Goal: Transaction & Acquisition: Purchase product/service

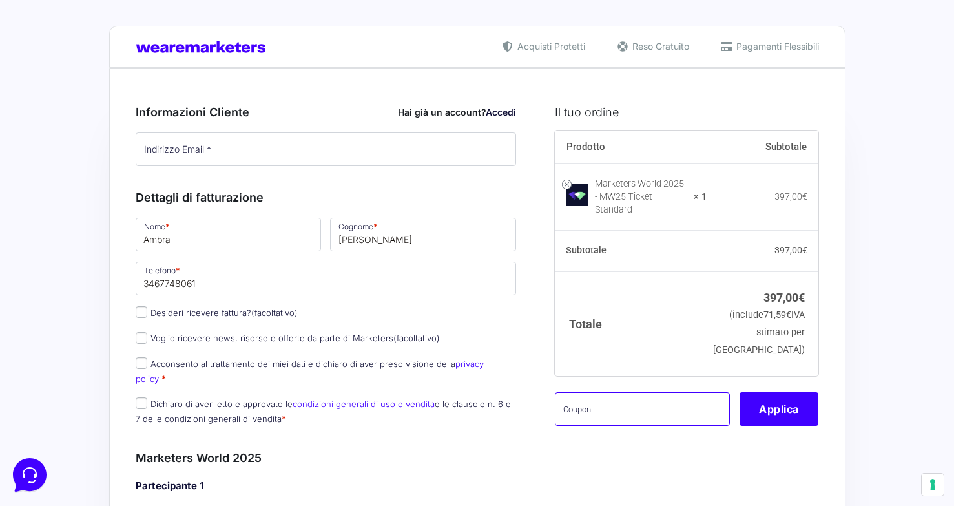
drag, startPoint x: 601, startPoint y: 401, endPoint x: 541, endPoint y: 399, distance: 60.1
paste input "mw25iambianca"
type input "mw25iambianca"
click at [771, 404] on button "Applica" at bounding box center [778, 409] width 79 height 34
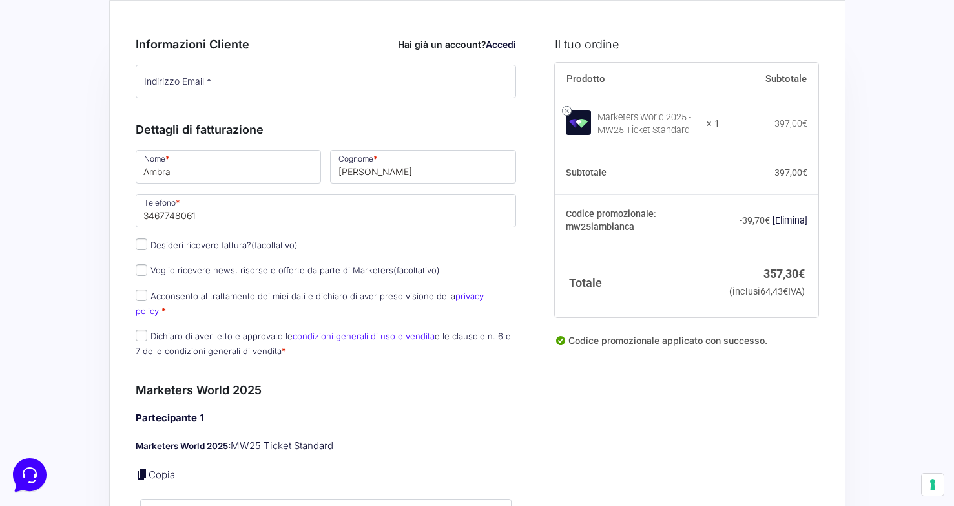
scroll to position [67, 0]
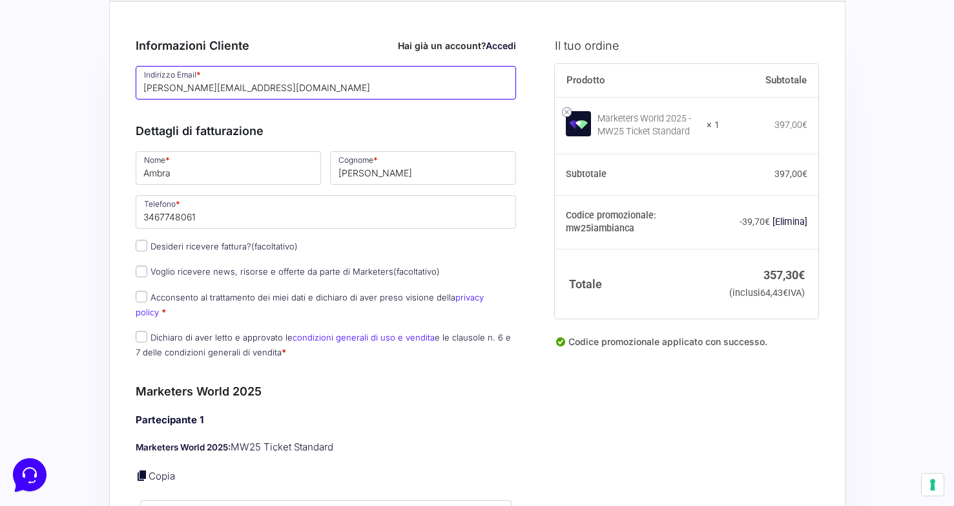
type input "[PERSON_NAME][EMAIL_ADDRESS][DOMAIN_NAME]"
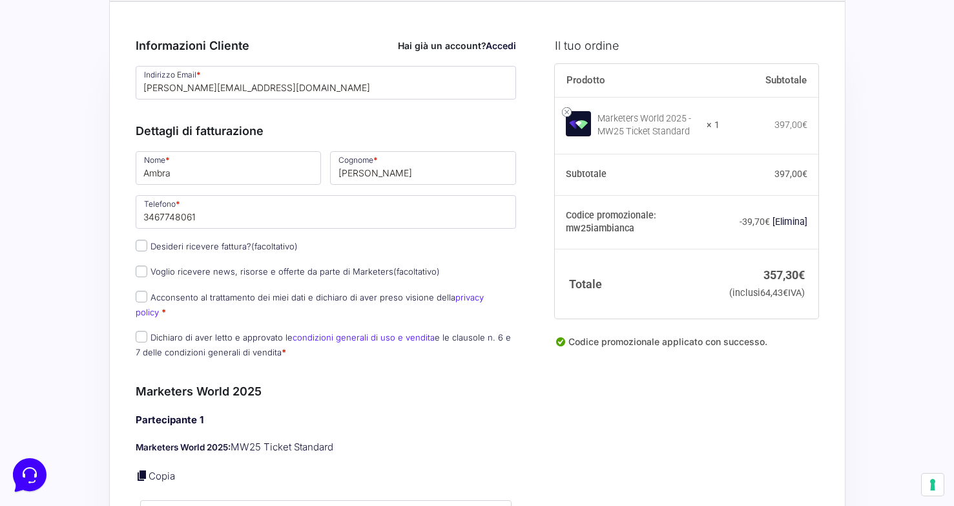
click at [187, 101] on div "Indirizzo Email * [PERSON_NAME][EMAIL_ADDRESS][DOMAIN_NAME] Password * Accesso …" at bounding box center [326, 82] width 390 height 37
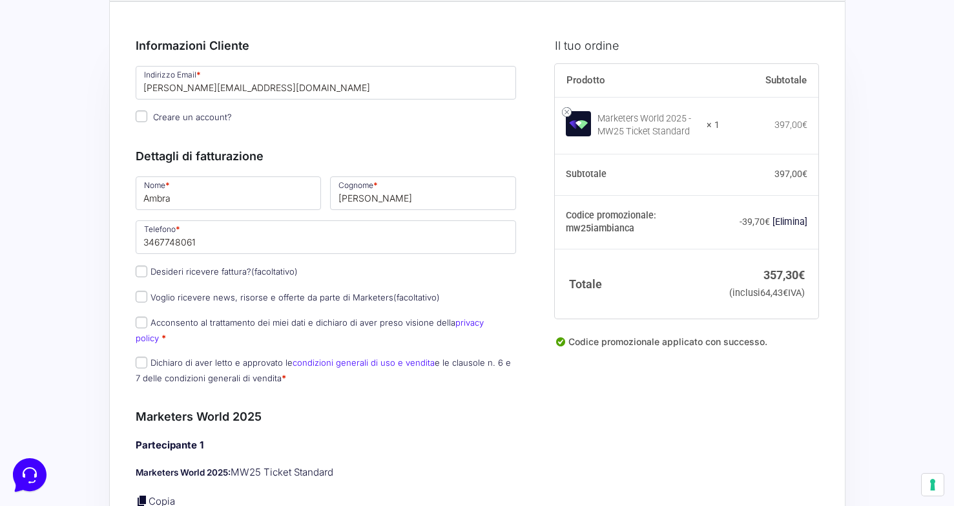
click at [196, 116] on span "Creare un account?" at bounding box center [192, 117] width 79 height 10
click at [147, 116] on input "Creare un account?" at bounding box center [142, 116] width 12 height 12
checkbox input "true"
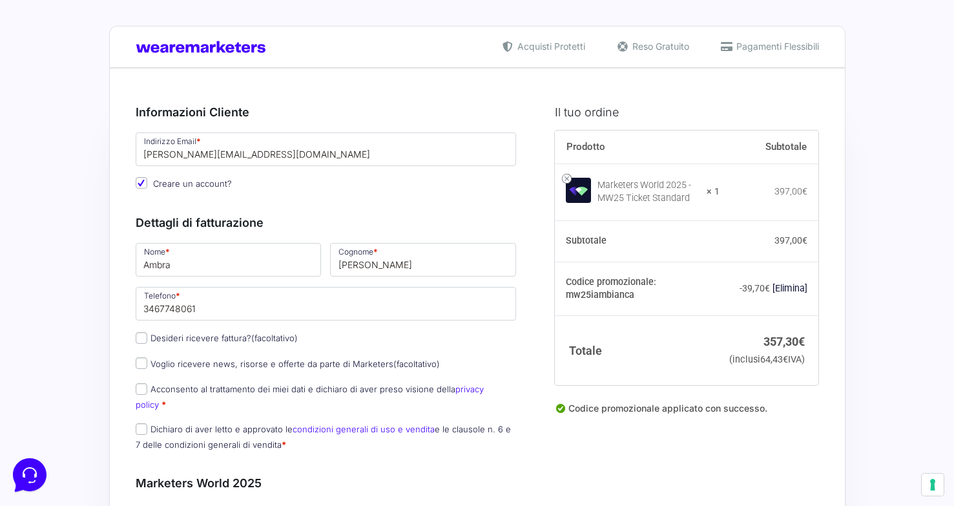
scroll to position [0, 0]
click at [318, 208] on div "Dettagli di fatturazione Nome * Ambra Cognome * [PERSON_NAME] Telefono * [PHONE…" at bounding box center [326, 330] width 381 height 260
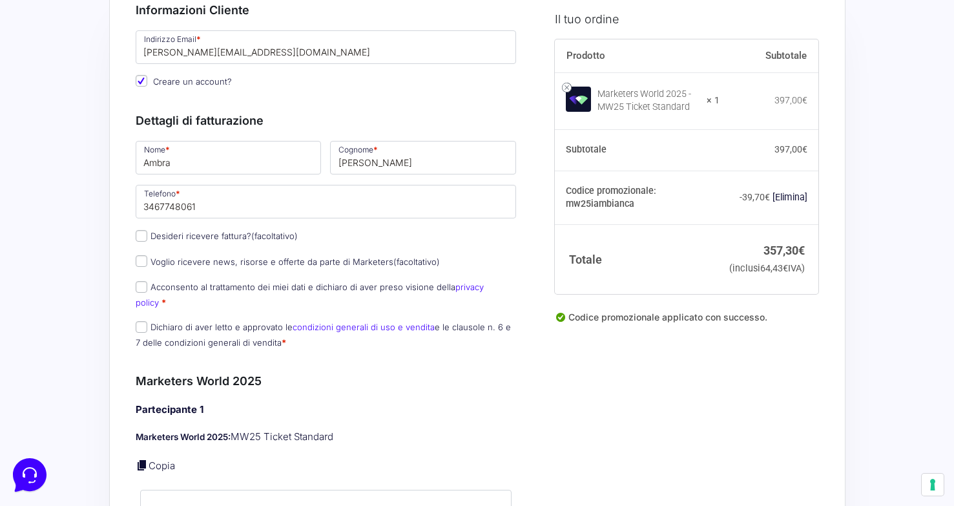
click at [178, 265] on label "Voglio ricevere news, risorse e offerte da parte di Marketers (facoltativo)" at bounding box center [288, 261] width 304 height 10
click at [147, 265] on input "Voglio ricevere news, risorse e offerte da parte di Marketers (facoltativo)" at bounding box center [142, 261] width 12 height 12
click at [170, 261] on label "Voglio ricevere news, risorse e offerte da parte di Marketers (facoltativo)" at bounding box center [288, 261] width 304 height 10
click at [147, 261] on input "Voglio ricevere news, risorse e offerte da parte di Marketers (facoltativo)" at bounding box center [142, 261] width 12 height 12
checkbox input "false"
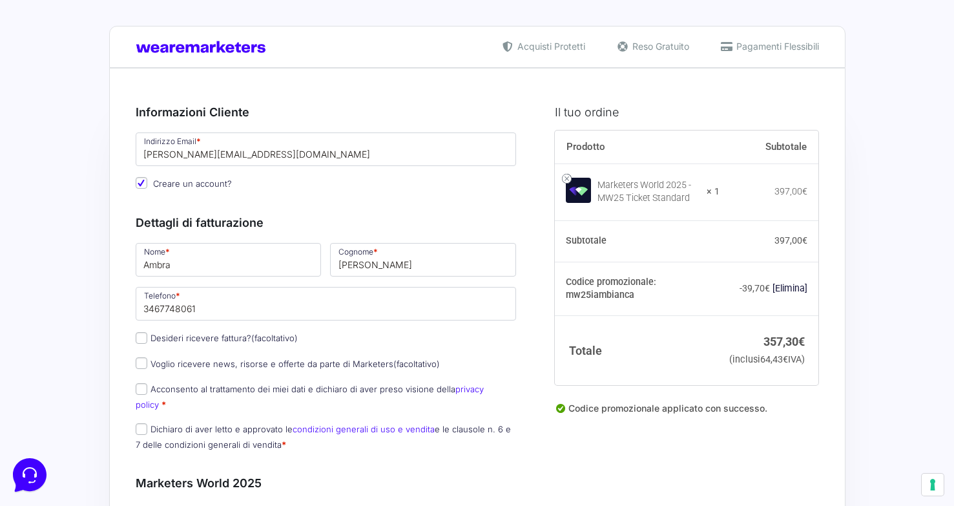
scroll to position [0, 0]
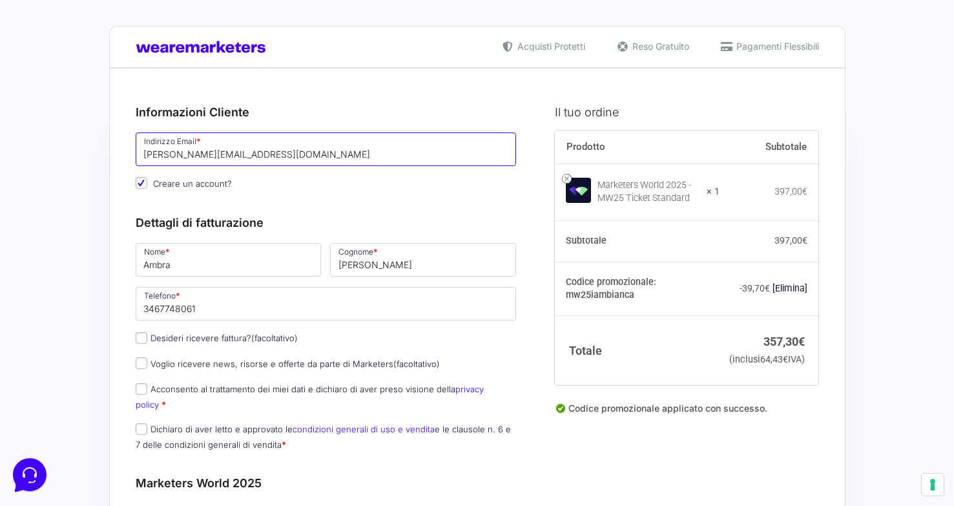
drag, startPoint x: 203, startPoint y: 156, endPoint x: 127, endPoint y: 156, distance: 76.8
type input "[EMAIL_ADDRESS][DOMAIN_NAME]"
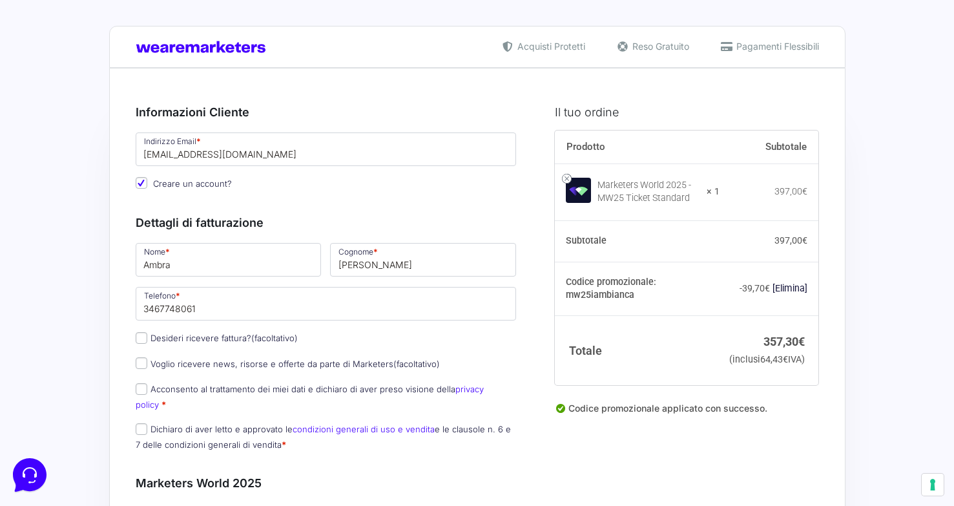
click at [282, 210] on div "Dettagli di fatturazione Nome * Ambra Cognome * [PERSON_NAME] Telefono * [PHONE…" at bounding box center [326, 330] width 381 height 260
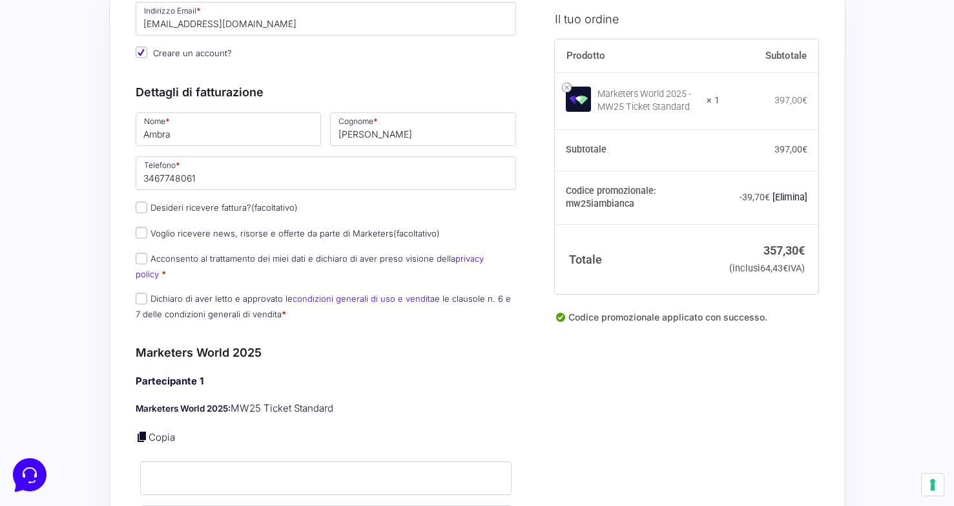
scroll to position [154, 0]
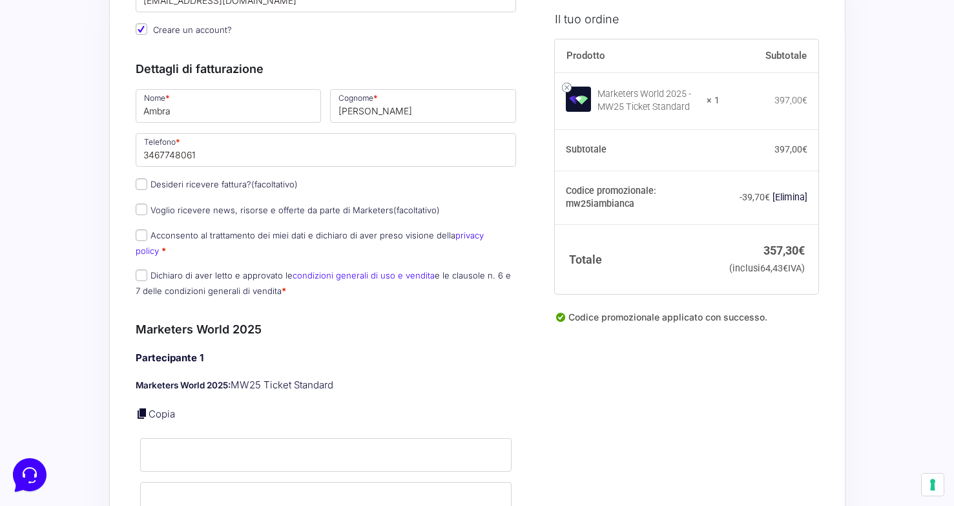
click at [194, 237] on label "Acconsento al trattamento dei miei dati e dichiaro di aver preso visione della …" at bounding box center [310, 242] width 348 height 25
click at [147, 237] on input "Acconsento al trattamento dei miei dati e dichiaro di aver preso visione della …" at bounding box center [142, 235] width 12 height 12
checkbox input "true"
click at [170, 270] on label "Dichiaro di aver letto e approvato le condizioni generali di uso e vendita e le…" at bounding box center [323, 282] width 375 height 25
click at [147, 269] on input "Dichiaro di aver letto e approvato le condizioni generali di uso e vendita e le…" at bounding box center [142, 275] width 12 height 12
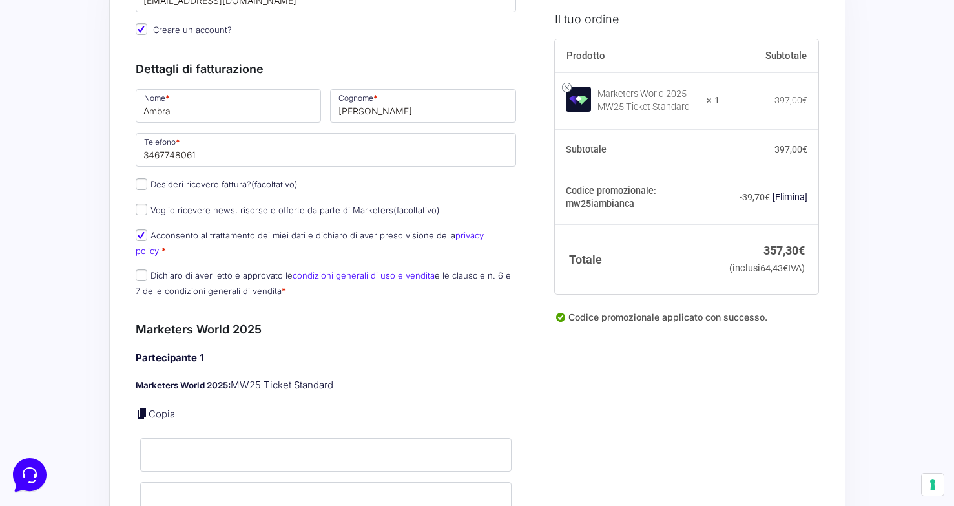
checkbox input "true"
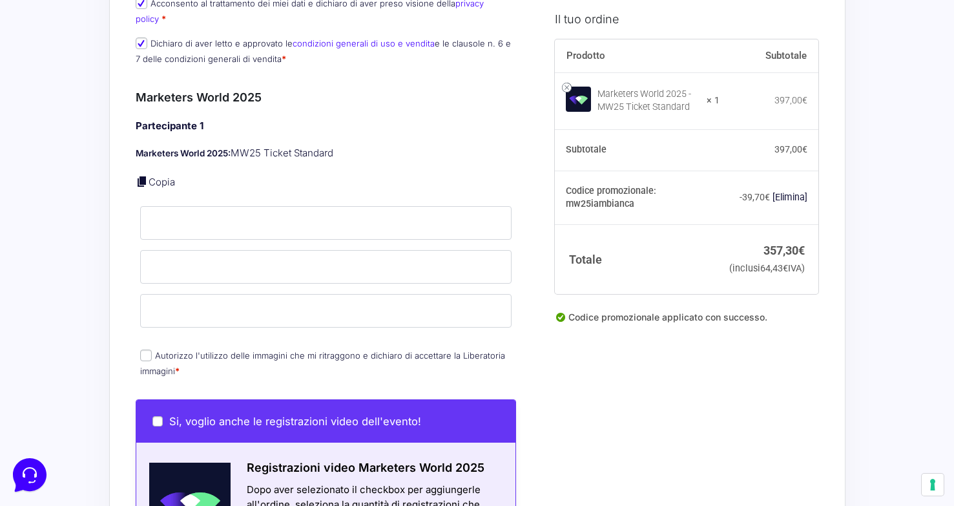
scroll to position [393, 0]
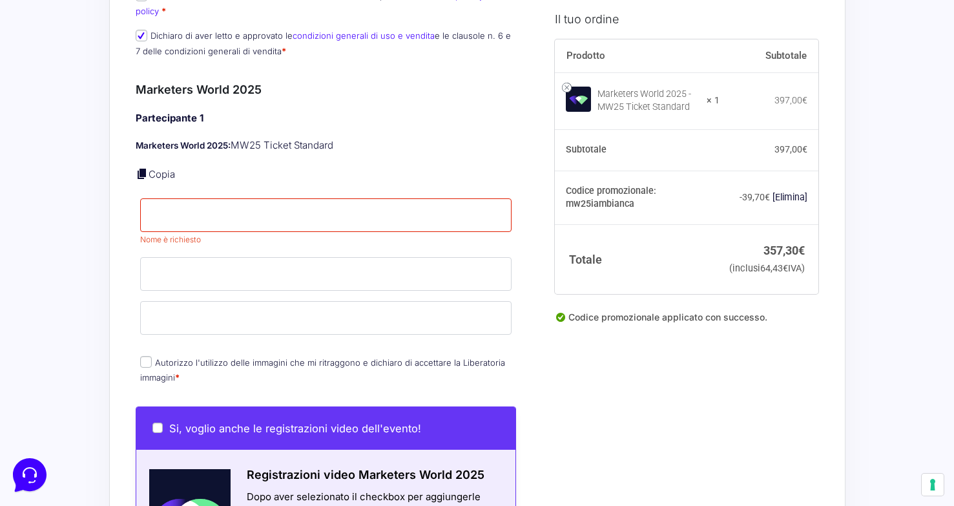
click at [159, 168] on link "Copia" at bounding box center [161, 174] width 26 height 12
type input "Ambra"
type input "[PERSON_NAME]"
type input "[EMAIL_ADDRESS][DOMAIN_NAME]"
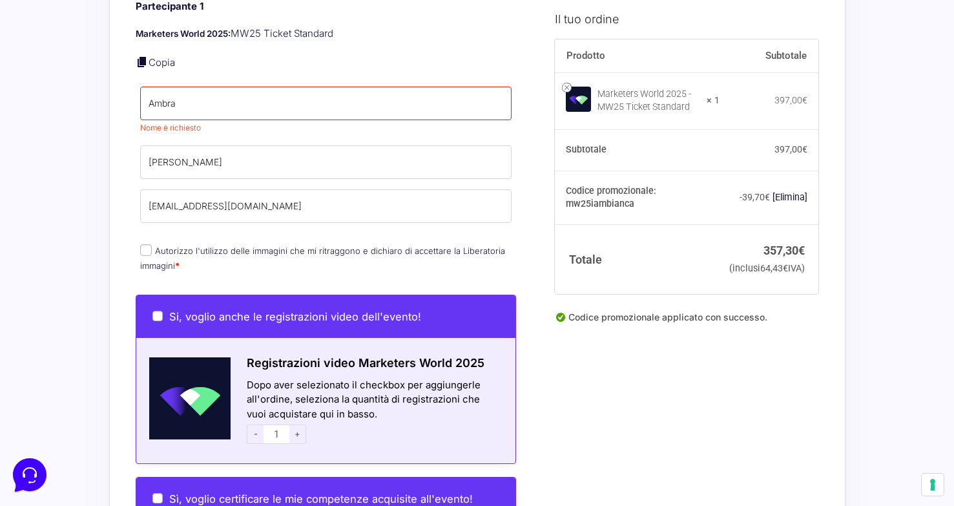
scroll to position [507, 0]
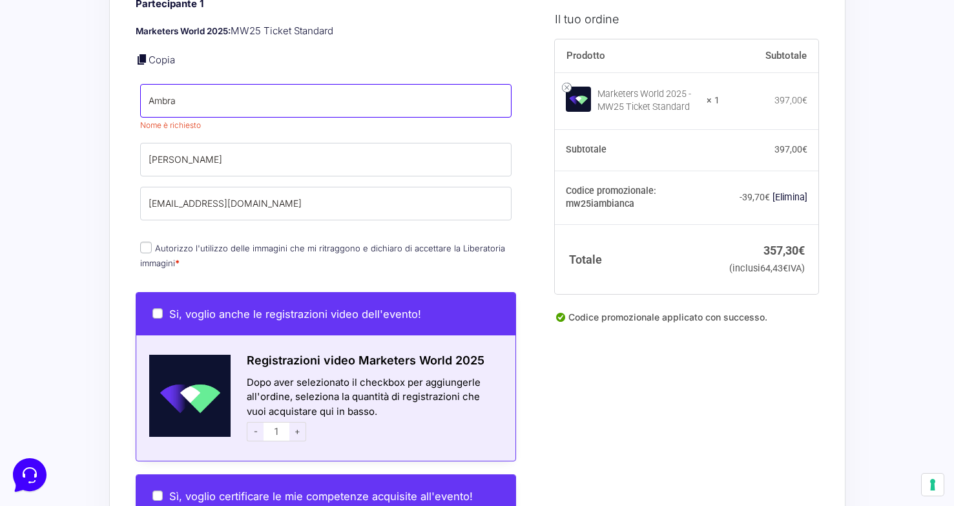
drag, startPoint x: 191, startPoint y: 79, endPoint x: 105, endPoint y: 79, distance: 85.9
click at [105, 79] on div "Acquisti Protetti Reso Gratuito Pagamenti Flessibili Riepilogo Ordine 357,30 € …" at bounding box center [477, 351] width 954 height 1717
drag, startPoint x: 178, startPoint y: 85, endPoint x: 134, endPoint y: 85, distance: 43.3
click at [146, 85] on input "Ambra" at bounding box center [326, 101] width 372 height 34
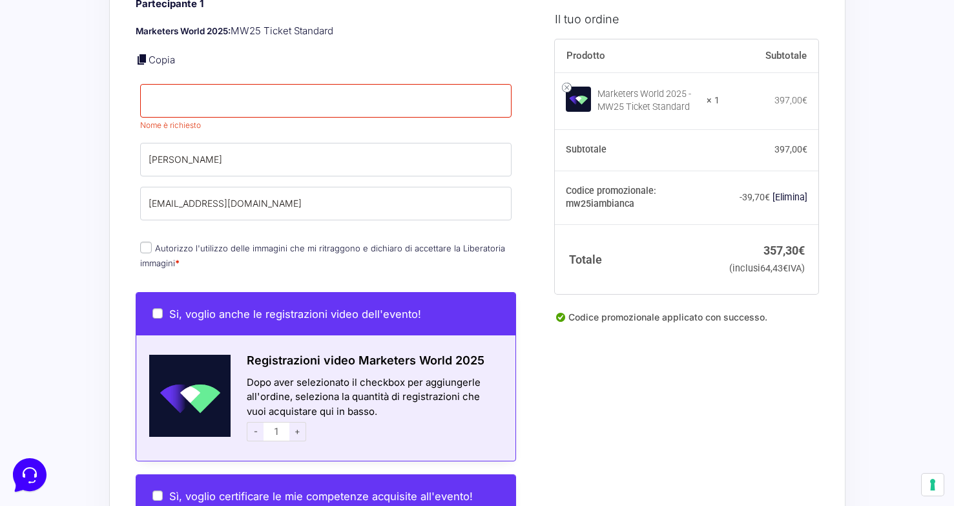
click at [114, 131] on div "Riepilogo Ordine 357,30 € Prodotto Subtotale Marketers World 2025 - MW25 Ticket…" at bounding box center [477, 351] width 736 height 1582
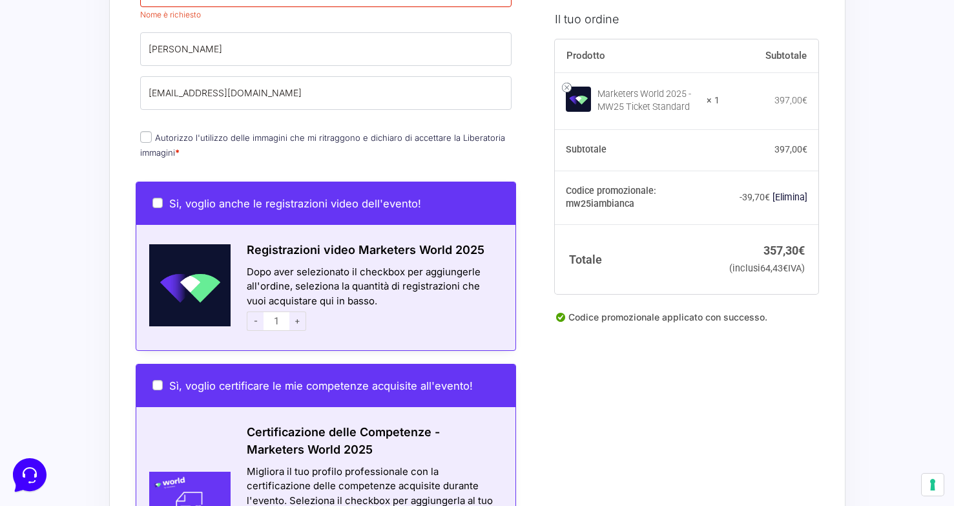
scroll to position [619, 0]
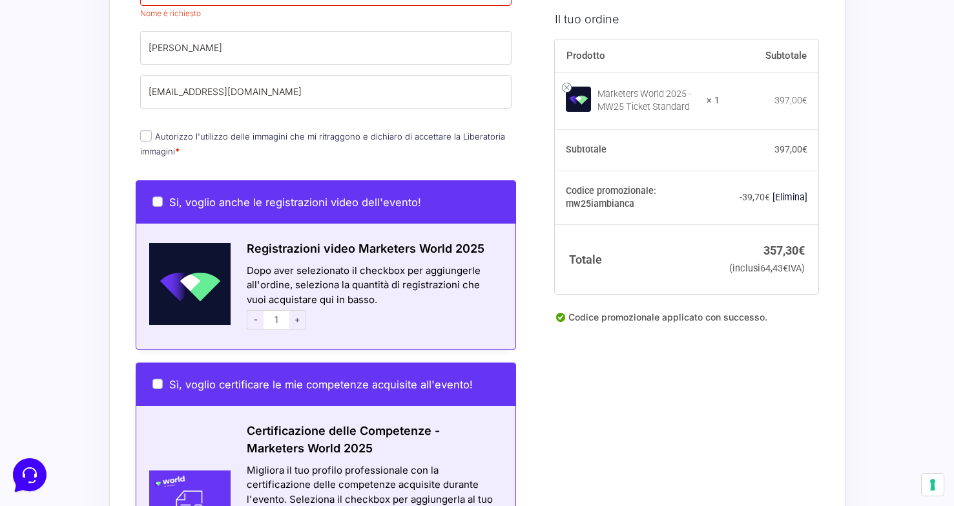
click at [144, 130] on input "Autorizzo l'utilizzo delle immagini che mi ritraggono e dichiaro di accettare l…" at bounding box center [146, 136] width 12 height 12
click at [146, 130] on input "Autorizzo l'utilizzo delle immagini che mi ritraggono e dichiaro di accettare l…" at bounding box center [146, 136] width 12 height 12
click at [208, 143] on p "Autorizzo l'utilizzo delle immagini che mi ritraggono e dichiaro di accettare l…" at bounding box center [326, 144] width 381 height 34
click at [148, 130] on input "Autorizzo l'utilizzo delle immagini che mi ritraggono e dichiaro di accettare l…" at bounding box center [146, 136] width 12 height 12
checkbox input "true"
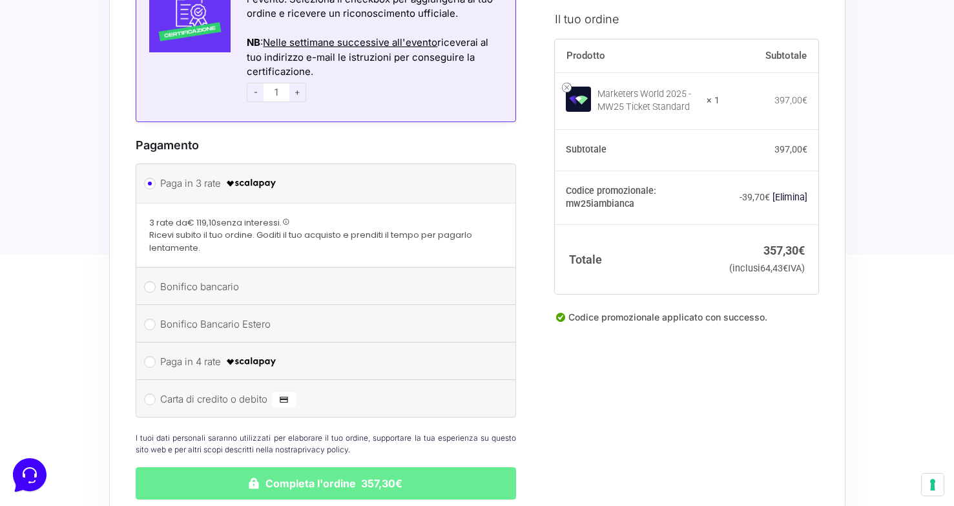
scroll to position [1120, 0]
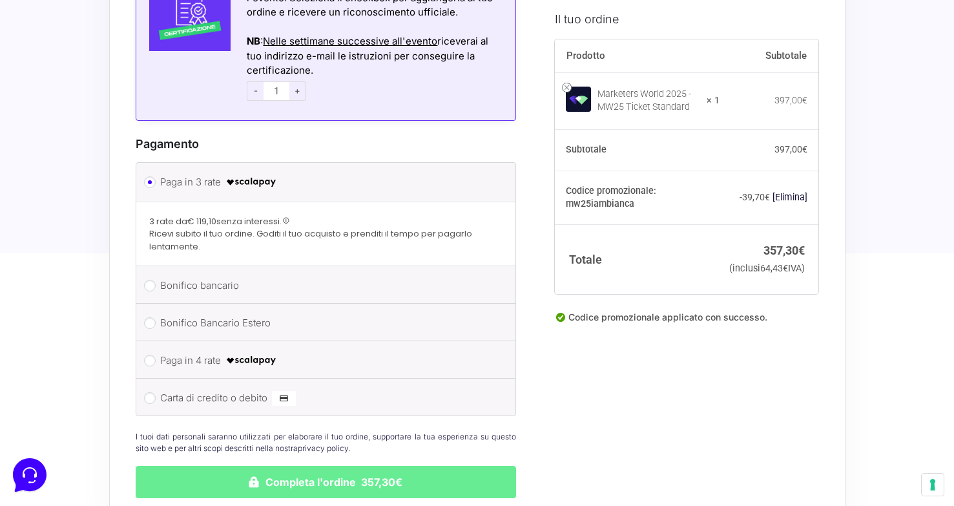
click at [158, 378] on li "Carta di credito o debito Ricorda informazioni di pagamento per gli ordini futu…" at bounding box center [326, 396] width 380 height 37
click at [149, 392] on input "Carta di credito o debito" at bounding box center [150, 398] width 12 height 12
radio input "true"
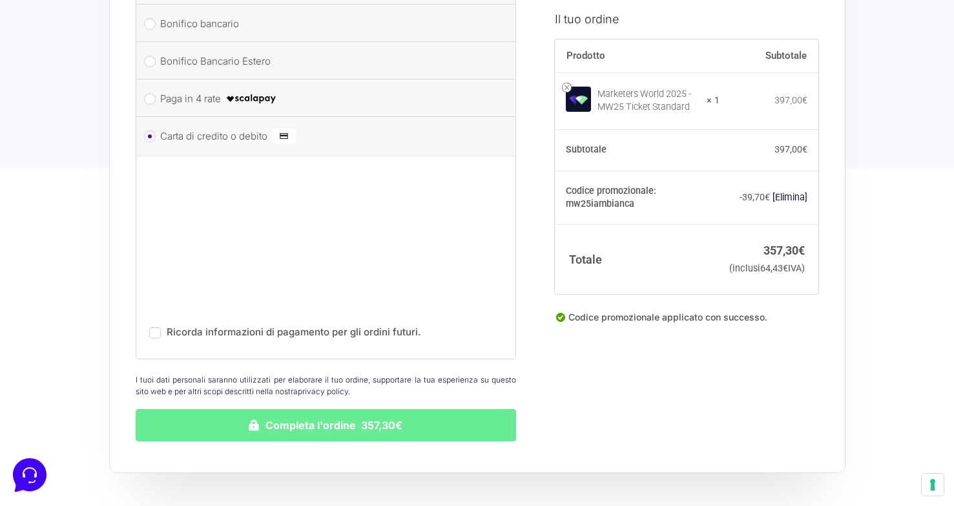
scroll to position [1325, 0]
